Goal: Information Seeking & Learning: Find specific page/section

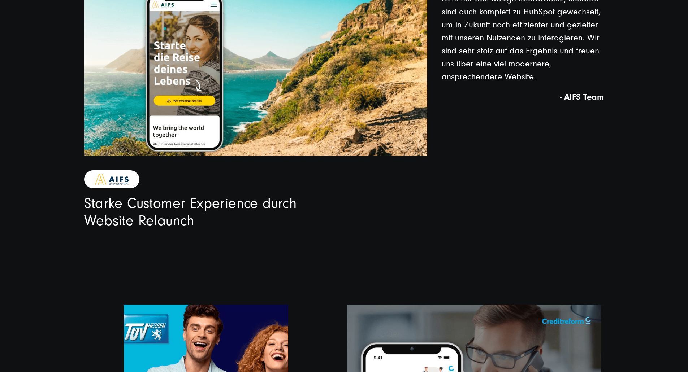
scroll to position [1782, 0]
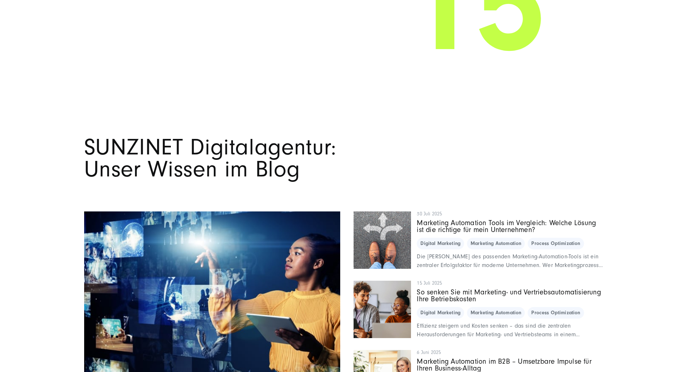
scroll to position [6383, 0]
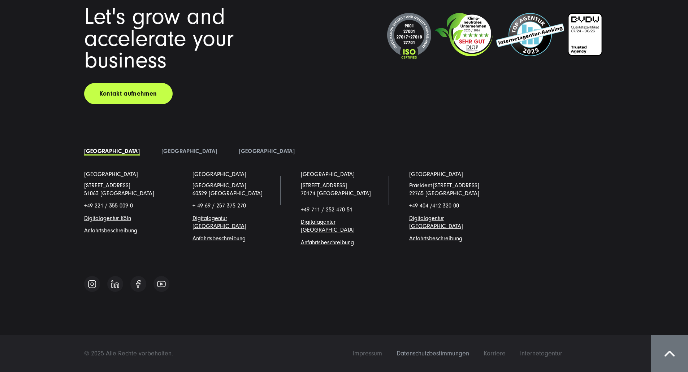
click at [469, 356] on span "Datenschutzbestimmungen" at bounding box center [433, 354] width 73 height 8
drag, startPoint x: 476, startPoint y: 93, endPoint x: 467, endPoint y: 389, distance: 296.3
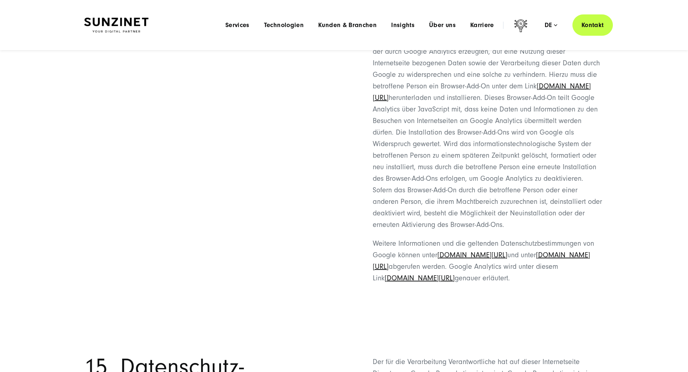
scroll to position [0, 0]
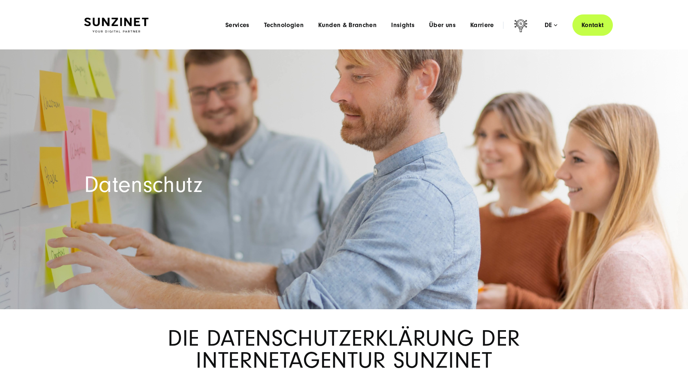
drag, startPoint x: 418, startPoint y: 306, endPoint x: 326, endPoint y: -44, distance: 361.5
